Goal: Entertainment & Leisure: Browse casually

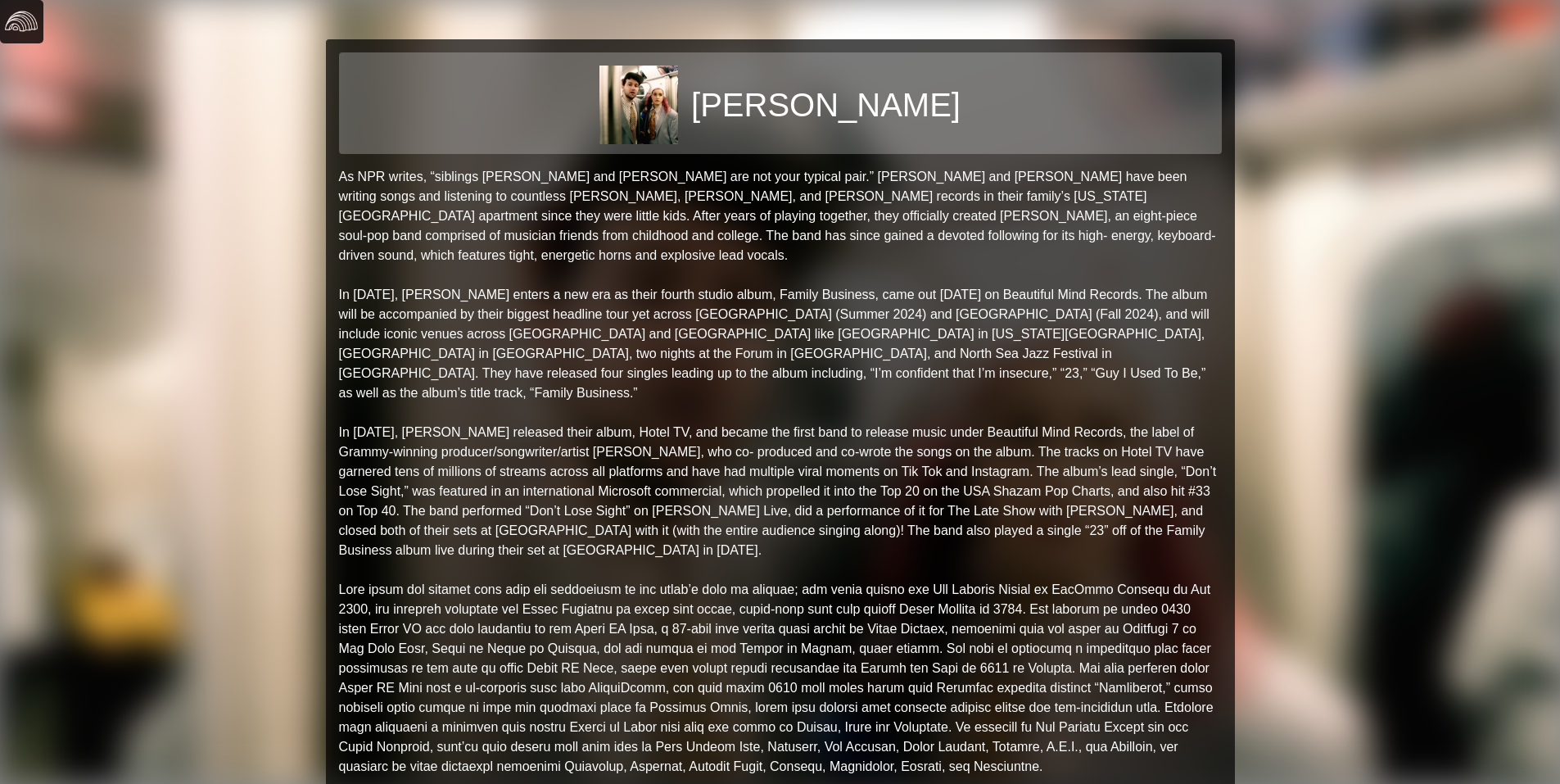
click at [13, 18] on img at bounding box center [21, 21] width 33 height 33
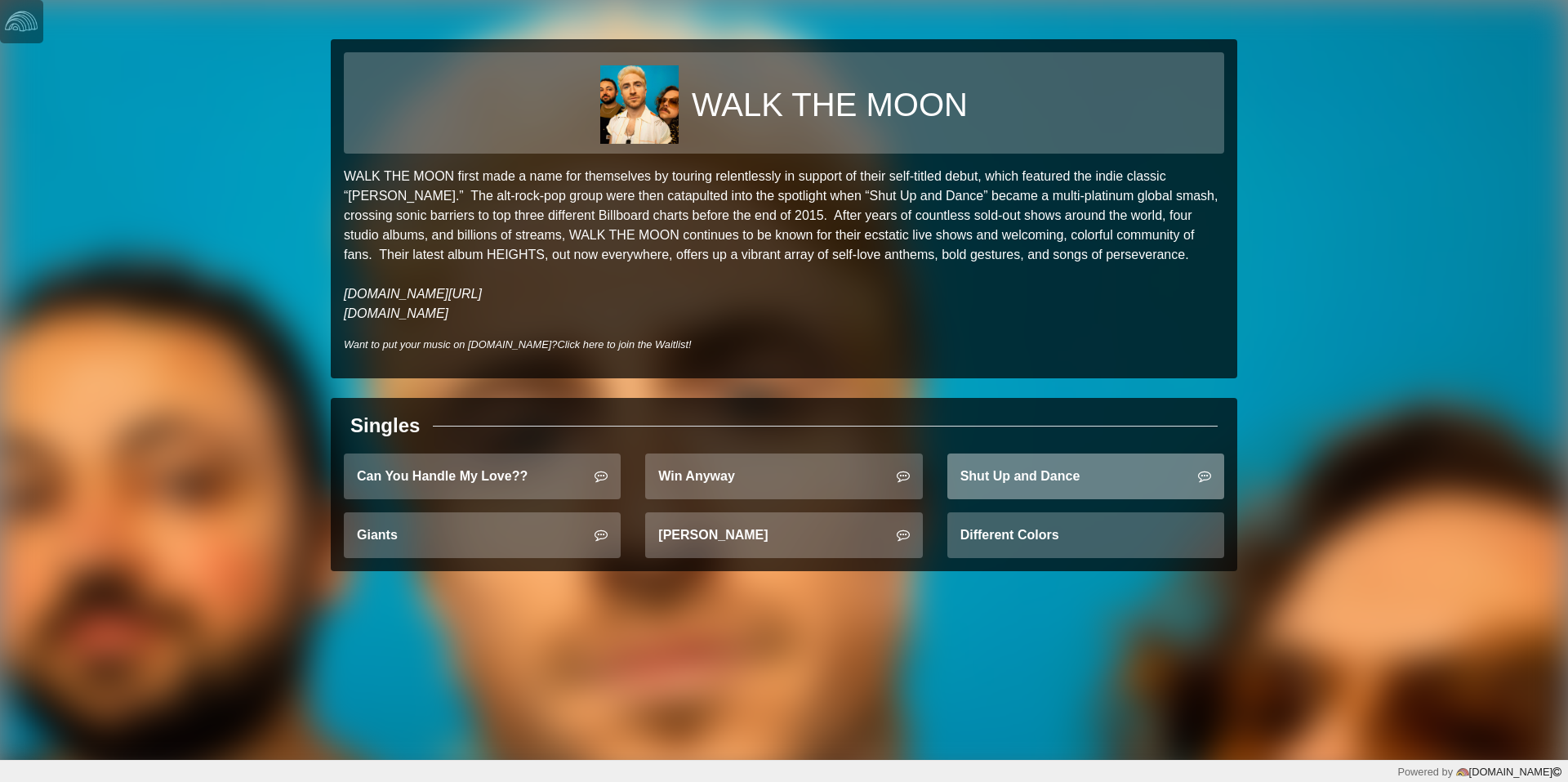
click at [1094, 482] on link "Shut Up and Dance" at bounding box center [1086, 476] width 277 height 46
click at [13, 48] on div "WALK THE MOON WALK THE MOON first made a name for themselves by touring relentl…" at bounding box center [784, 380] width 1568 height 759
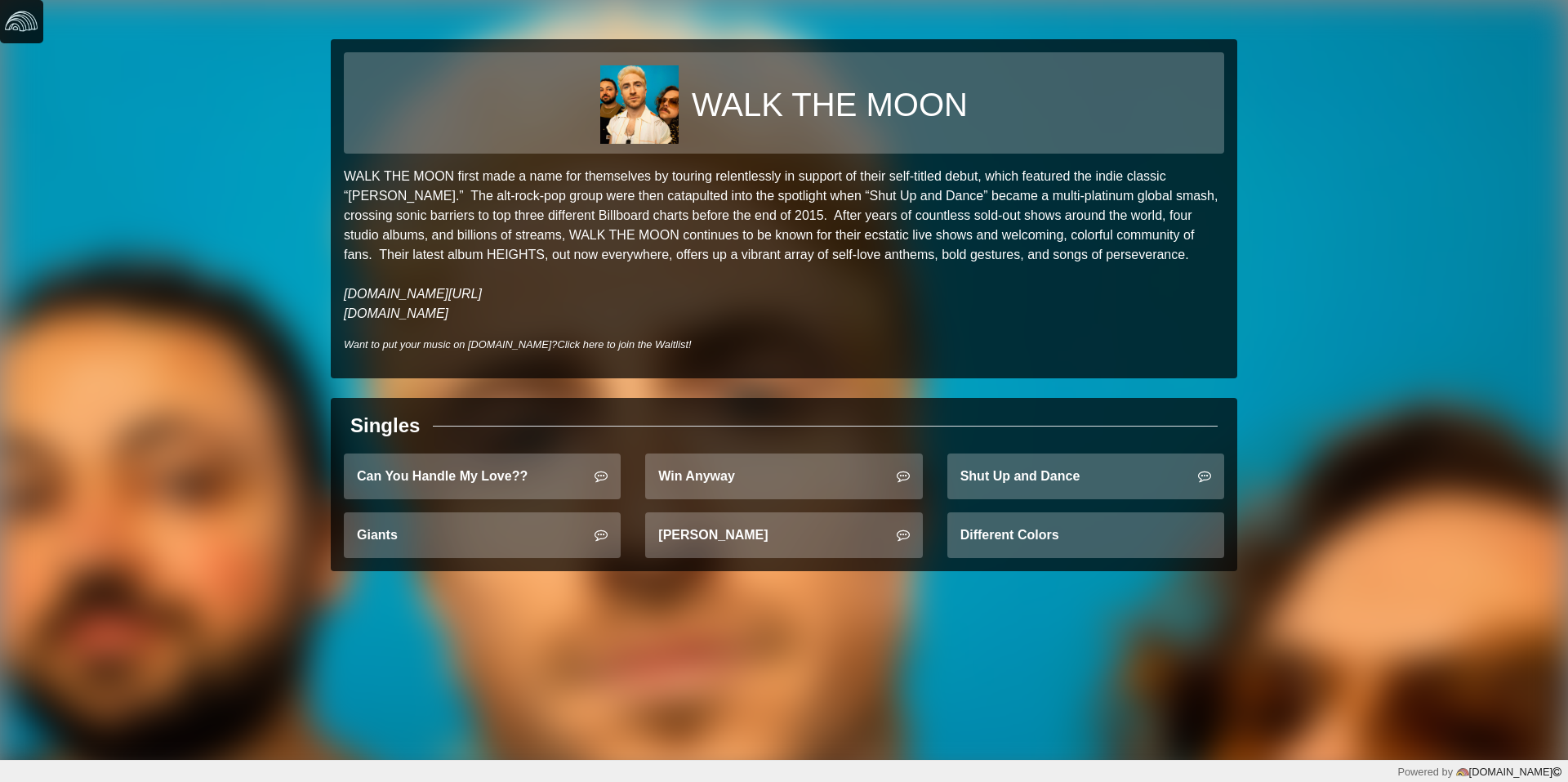
click at [38, 23] on link at bounding box center [22, 22] width 43 height 43
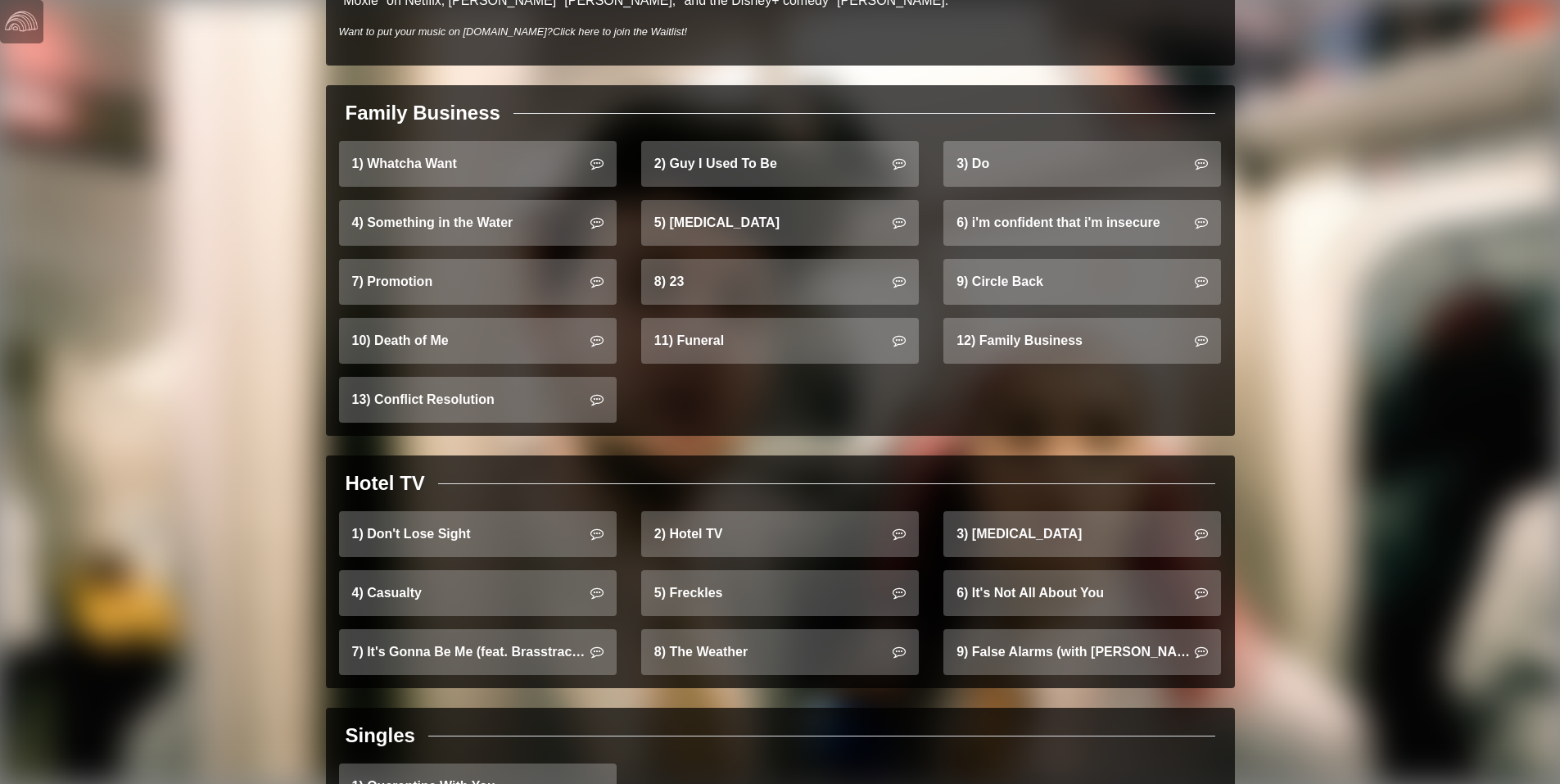
scroll to position [1022, 0]
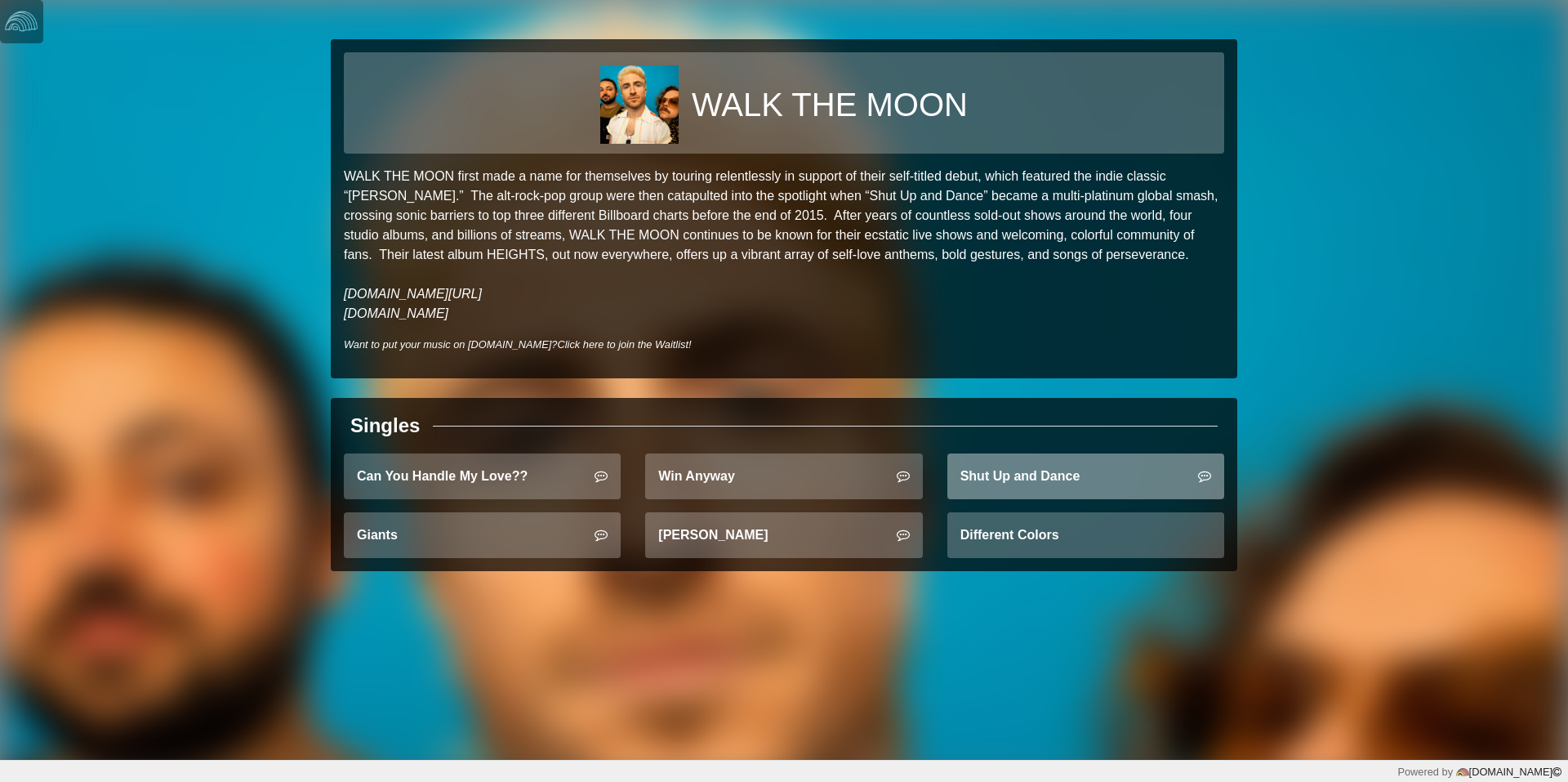
click at [988, 480] on link "Shut Up and Dance" at bounding box center [1086, 476] width 277 height 46
